Goal: Transaction & Acquisition: Book appointment/travel/reservation

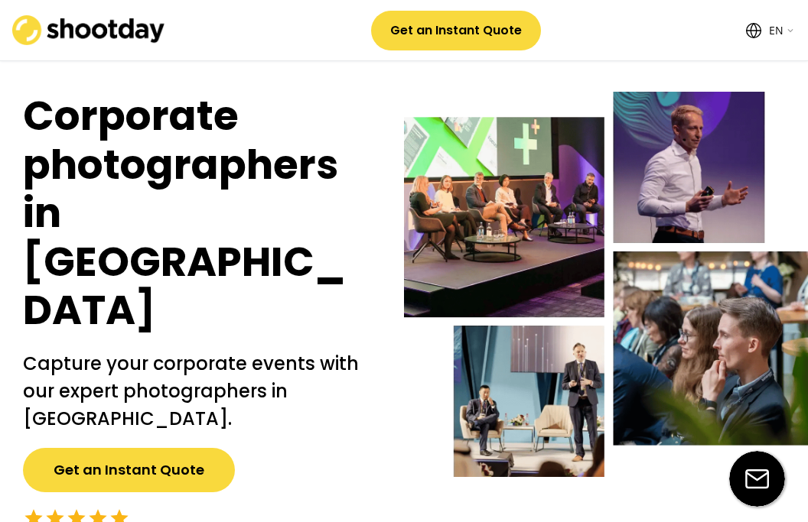
select select ""en""
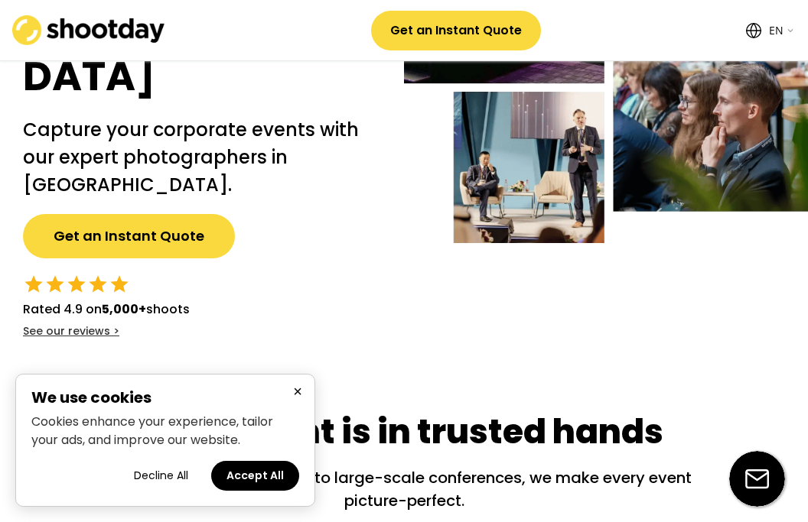
scroll to position [233, 0]
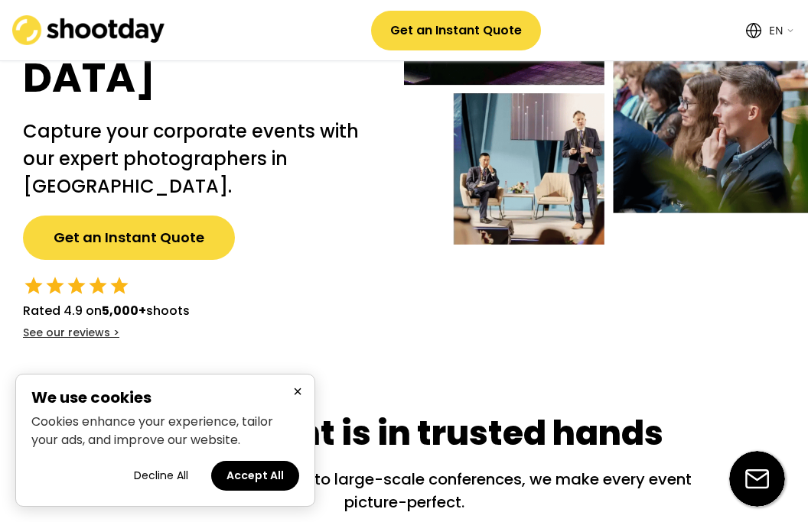
click at [183, 136] on div "Corporate photographers in [GEOGRAPHIC_DATA] Capture your corporate events with…" at bounding box center [198, 100] width 396 height 482
click at [183, 216] on button "Get an Instant Quote" at bounding box center [129, 238] width 212 height 44
click at [257, 470] on button "Accept All" at bounding box center [255, 476] width 88 height 30
